Goal: Transaction & Acquisition: Register for event/course

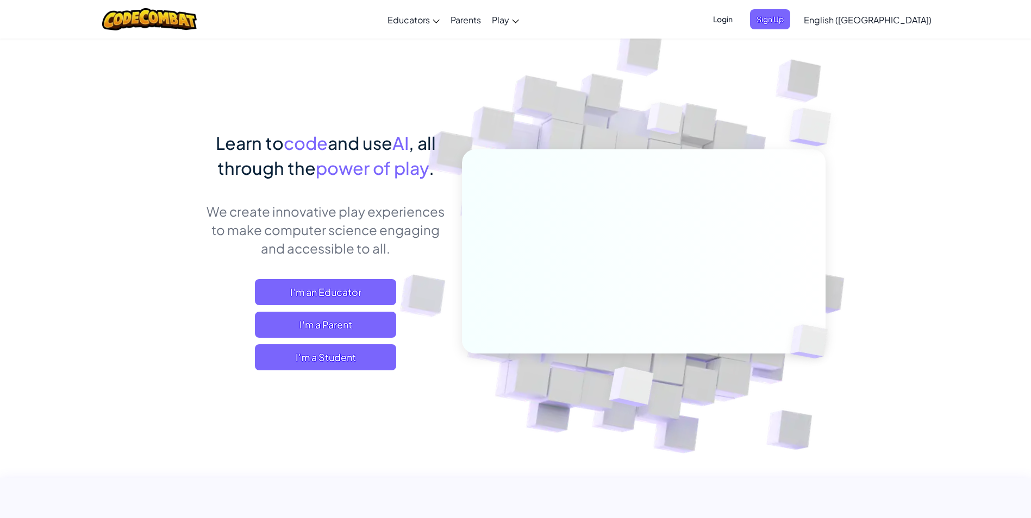
click at [739, 18] on span "Login" at bounding box center [723, 19] width 33 height 20
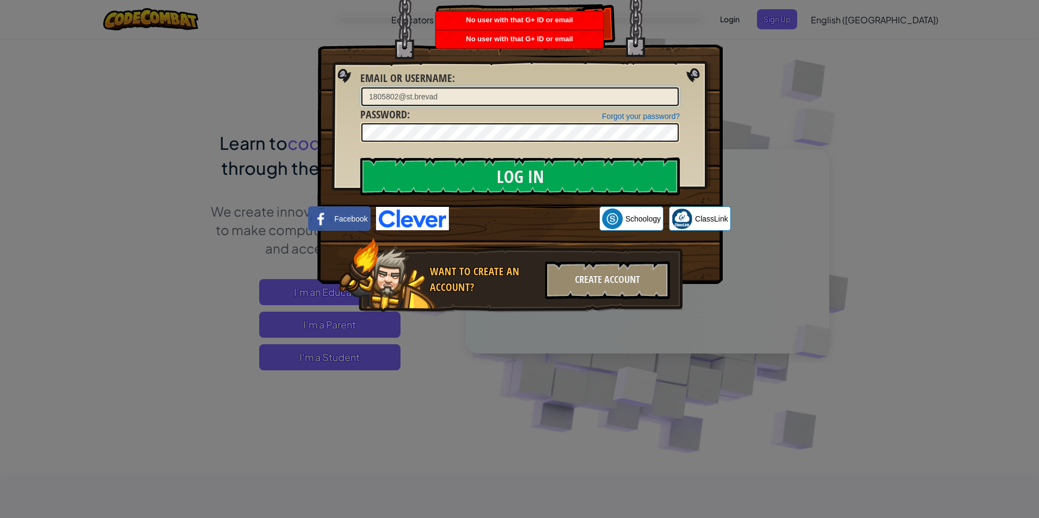
click at [447, 94] on input "1805802@st.brevad" at bounding box center [519, 97] width 317 height 18
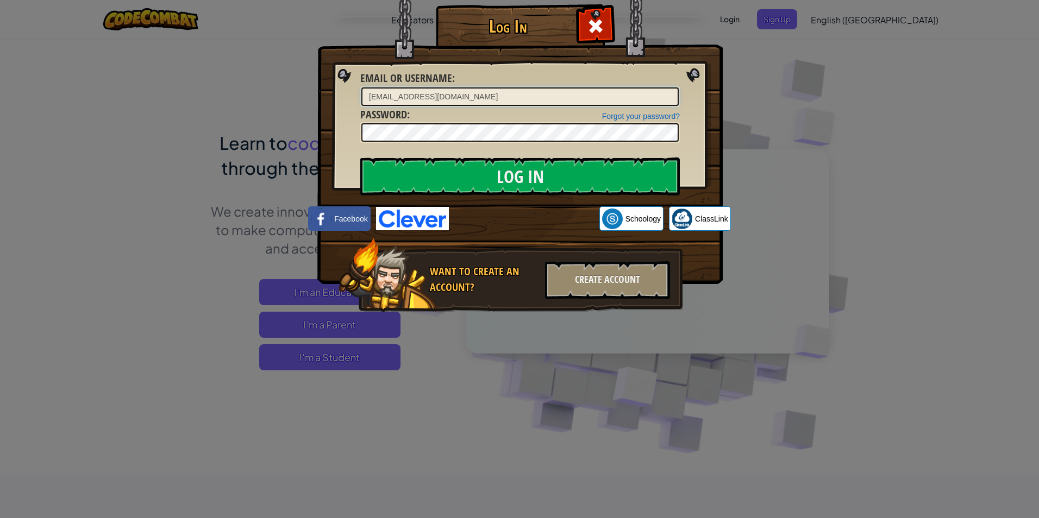
type input "[EMAIL_ADDRESS][DOMAIN_NAME]"
click at [360, 158] on input "Log In" at bounding box center [520, 177] width 320 height 38
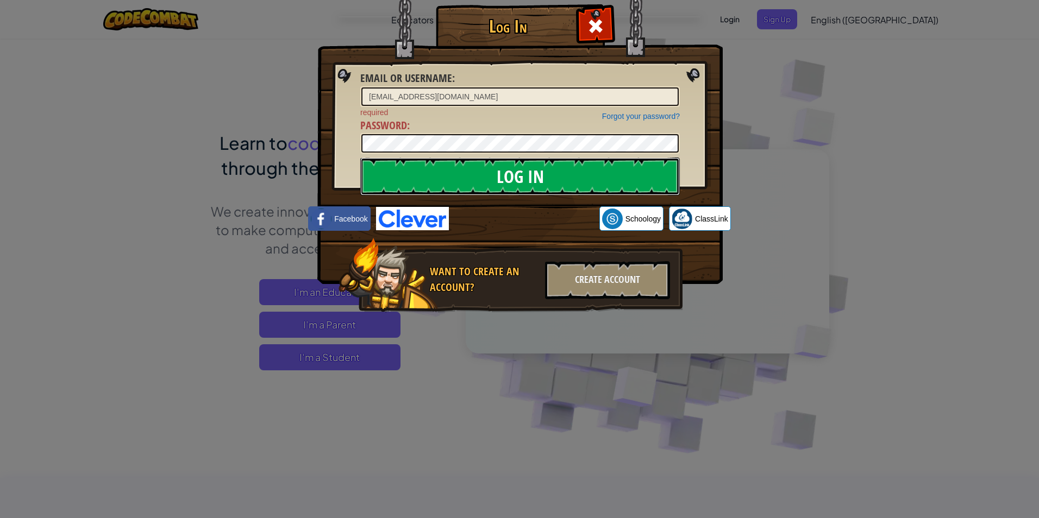
click at [597, 177] on input "Log In" at bounding box center [520, 177] width 320 height 38
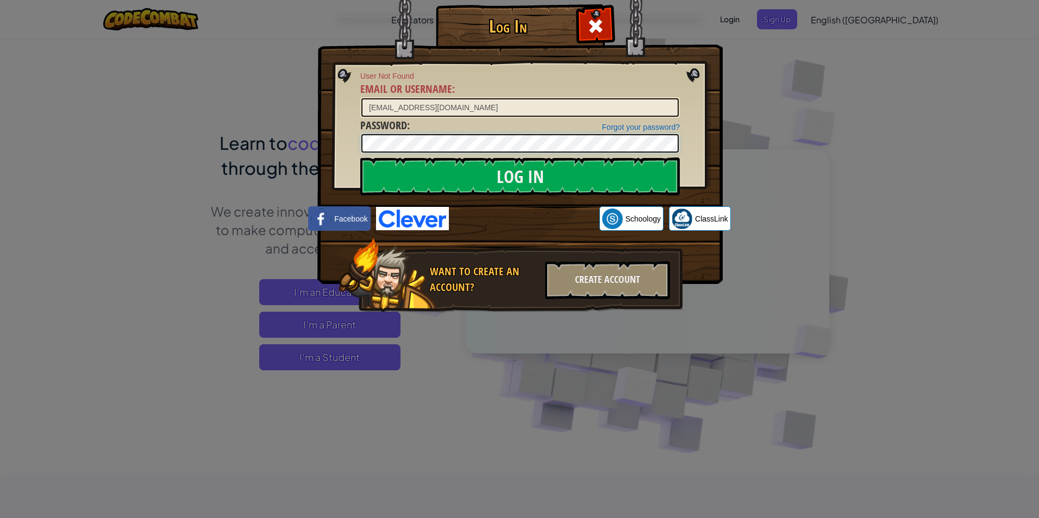
click at [132, 171] on div "Log In User Not Found Email or Username : [EMAIL_ADDRESS][DOMAIN_NAME] Forgot y…" at bounding box center [519, 259] width 1039 height 518
click at [360, 158] on input "Log In" at bounding box center [520, 177] width 320 height 38
click at [695, 220] on span "ClassLink" at bounding box center [711, 219] width 33 height 11
drag, startPoint x: 488, startPoint y: 107, endPoint x: 173, endPoint y: 132, distance: 316.3
click at [173, 132] on div "Log In User Not Found Email or Username : [EMAIL_ADDRESS][DOMAIN_NAME] Forgot y…" at bounding box center [519, 259] width 1039 height 518
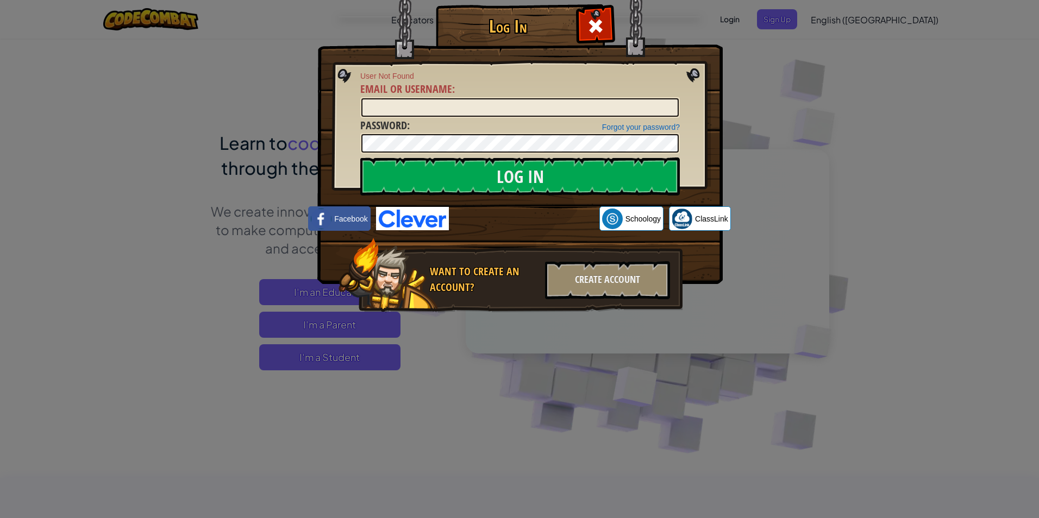
drag, startPoint x: 797, startPoint y: 142, endPoint x: 766, endPoint y: 92, distance: 58.8
click at [791, 139] on div "Log In User Not Found Email or Username : Forgot your password? Password : Log …" at bounding box center [519, 259] width 1039 height 518
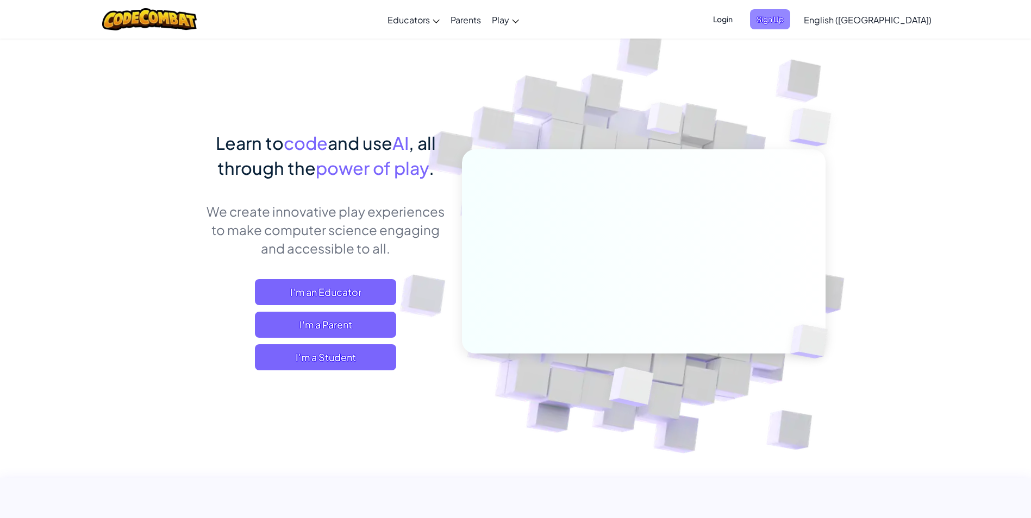
click at [790, 23] on span "Sign Up" at bounding box center [770, 19] width 40 height 20
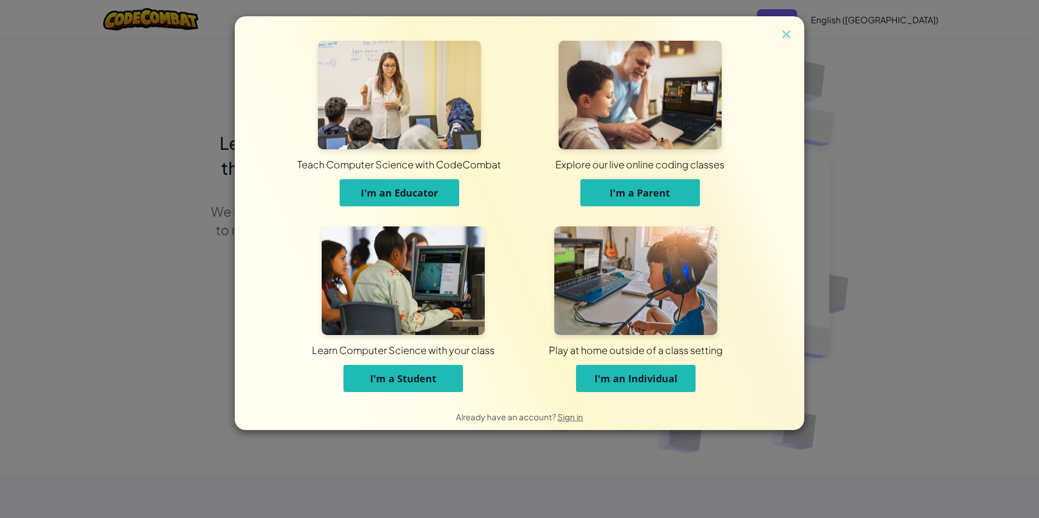
click at [385, 388] on button "I'm a Student" at bounding box center [403, 378] width 120 height 27
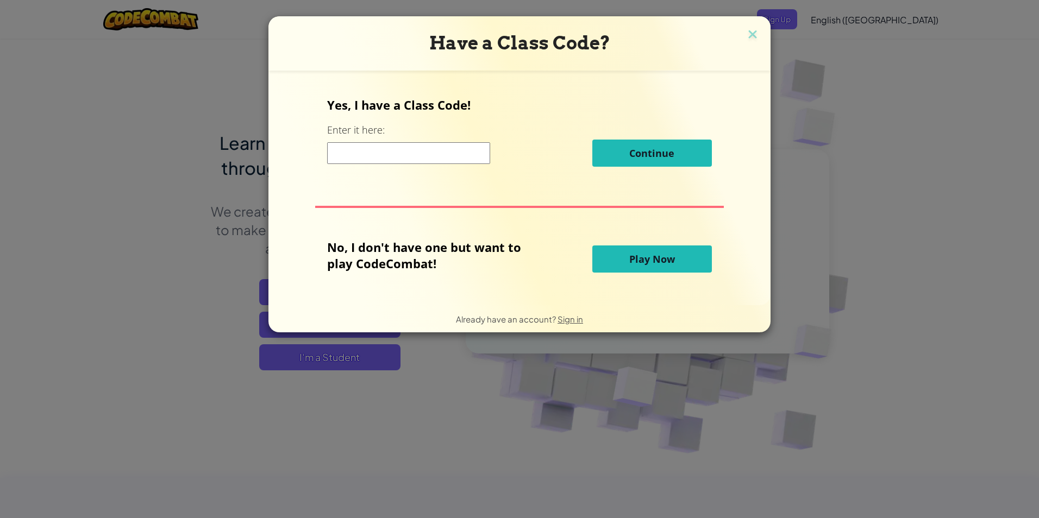
click at [443, 154] on input at bounding box center [408, 153] width 163 height 22
click at [378, 158] on input at bounding box center [408, 153] width 163 height 22
click at [384, 207] on div at bounding box center [519, 207] width 408 height 2
click at [355, 146] on input at bounding box center [408, 153] width 163 height 22
click at [348, 154] on input at bounding box center [408, 153] width 163 height 22
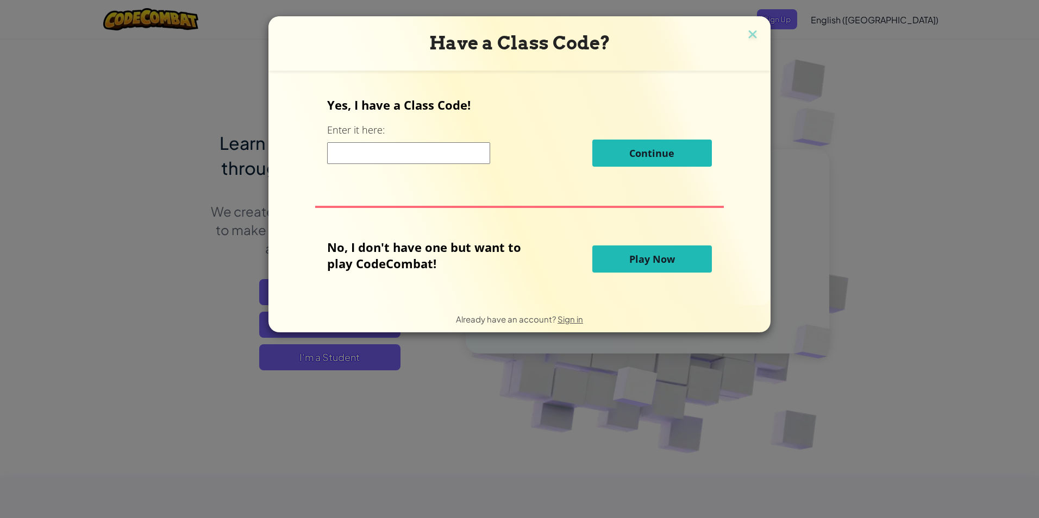
click at [270, 201] on form "Yes, I have a Class Code! Enter it here: Continue No, I don't have one but want…" at bounding box center [519, 188] width 502 height 235
click at [423, 208] on div "Yes, I have a Class Code! Enter it here: Continue No, I don't have one but want…" at bounding box center [519, 188] width 480 height 213
click at [391, 154] on input at bounding box center [408, 153] width 163 height 22
click at [753, 35] on img at bounding box center [753, 35] width 14 height 16
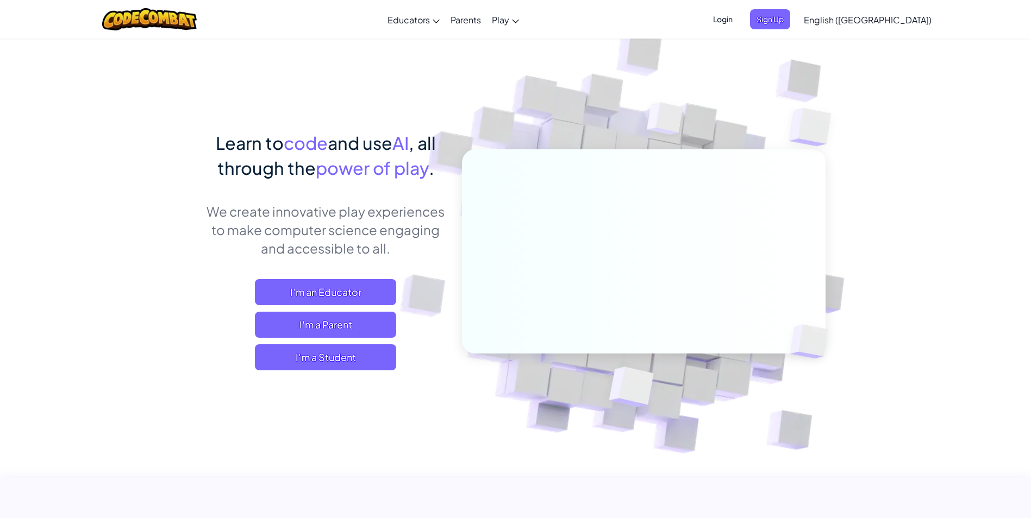
click at [739, 20] on span "Login" at bounding box center [723, 19] width 33 height 20
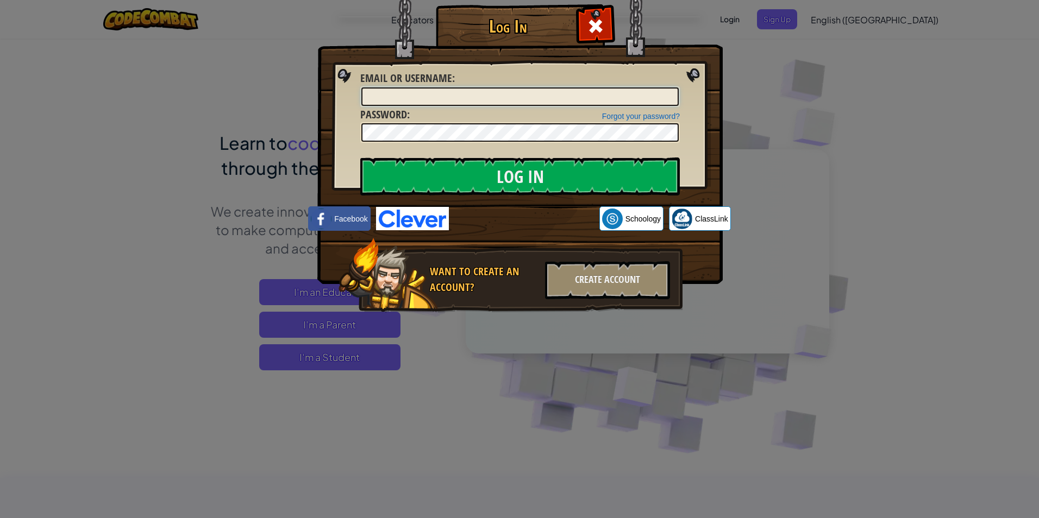
click at [422, 95] on input "Email or Username :" at bounding box center [519, 97] width 317 height 18
click at [541, 233] on img at bounding box center [519, 126] width 405 height 316
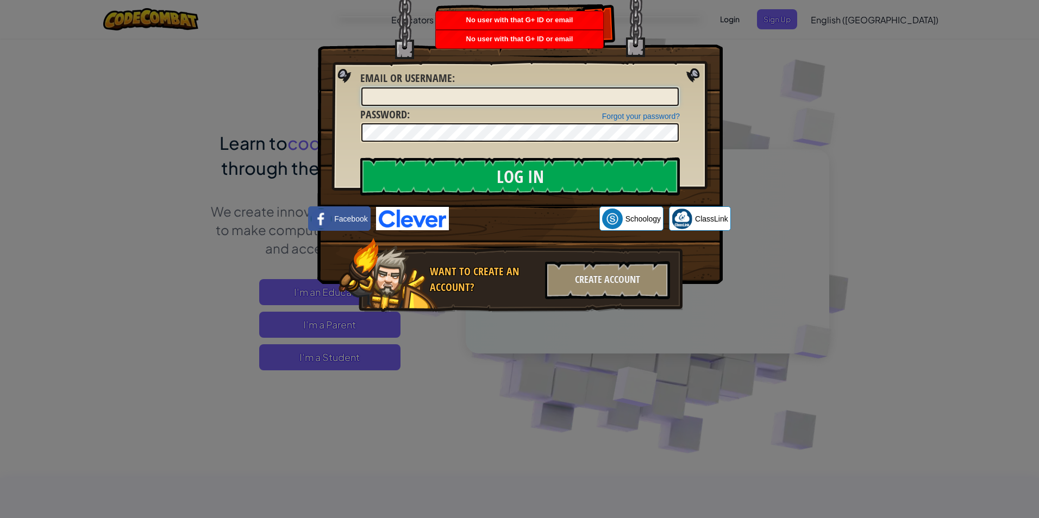
click at [482, 100] on input "Email or Username :" at bounding box center [519, 97] width 317 height 18
click at [748, 60] on div "Log In Unknown Error Email or Username : Forgot your password? Password : Log I…" at bounding box center [519, 259] width 1039 height 518
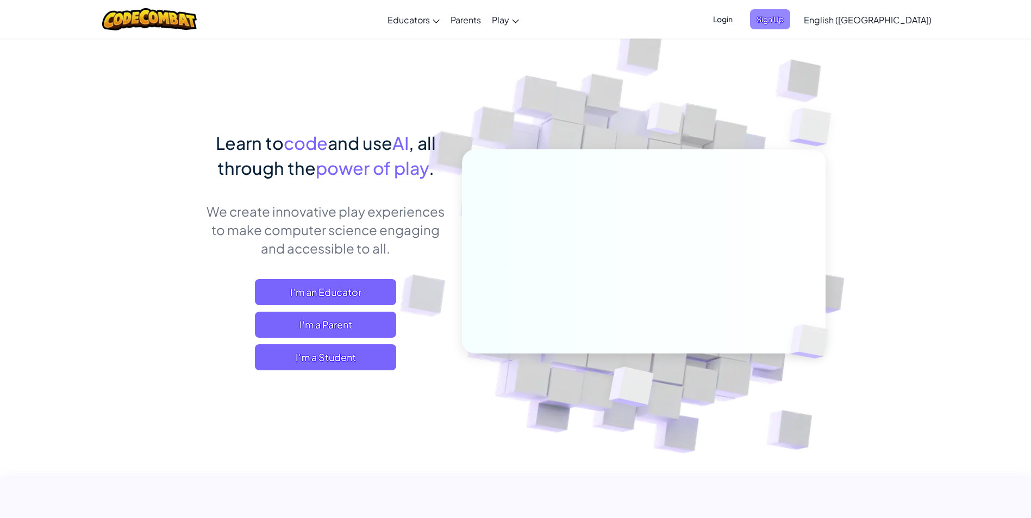
click at [790, 21] on span "Sign Up" at bounding box center [770, 19] width 40 height 20
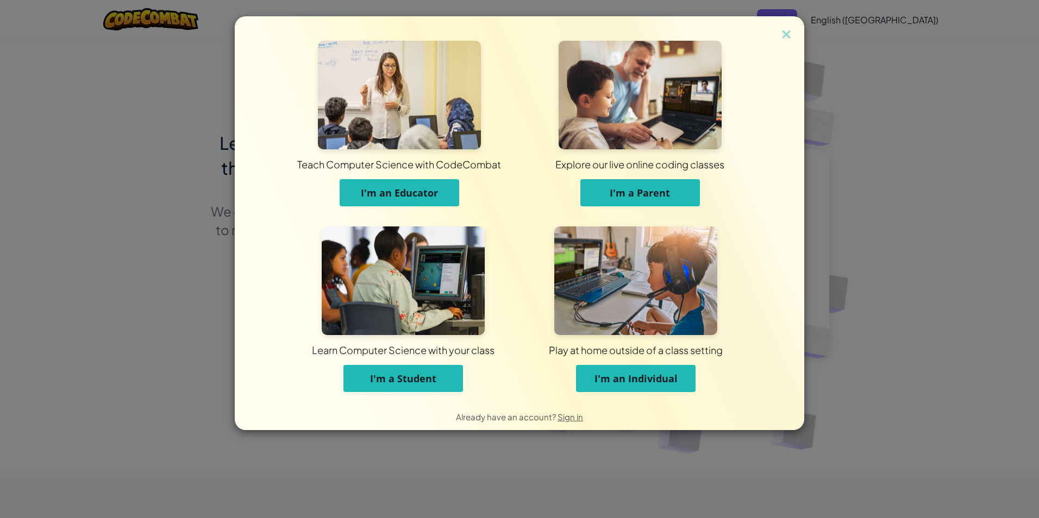
click at [375, 384] on span "I'm a Student" at bounding box center [403, 378] width 66 height 13
